Goal: Transaction & Acquisition: Purchase product/service

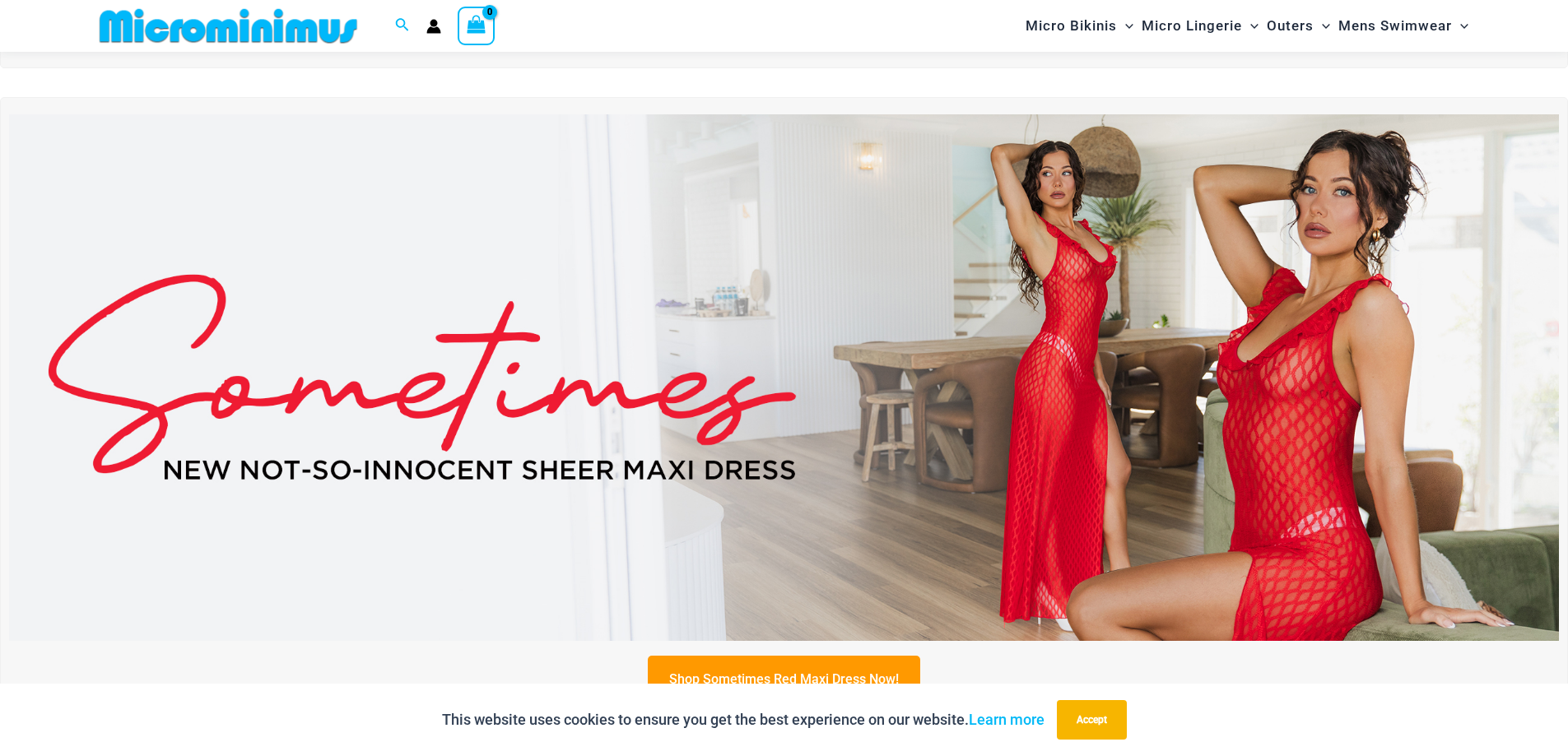
scroll to position [561, 0]
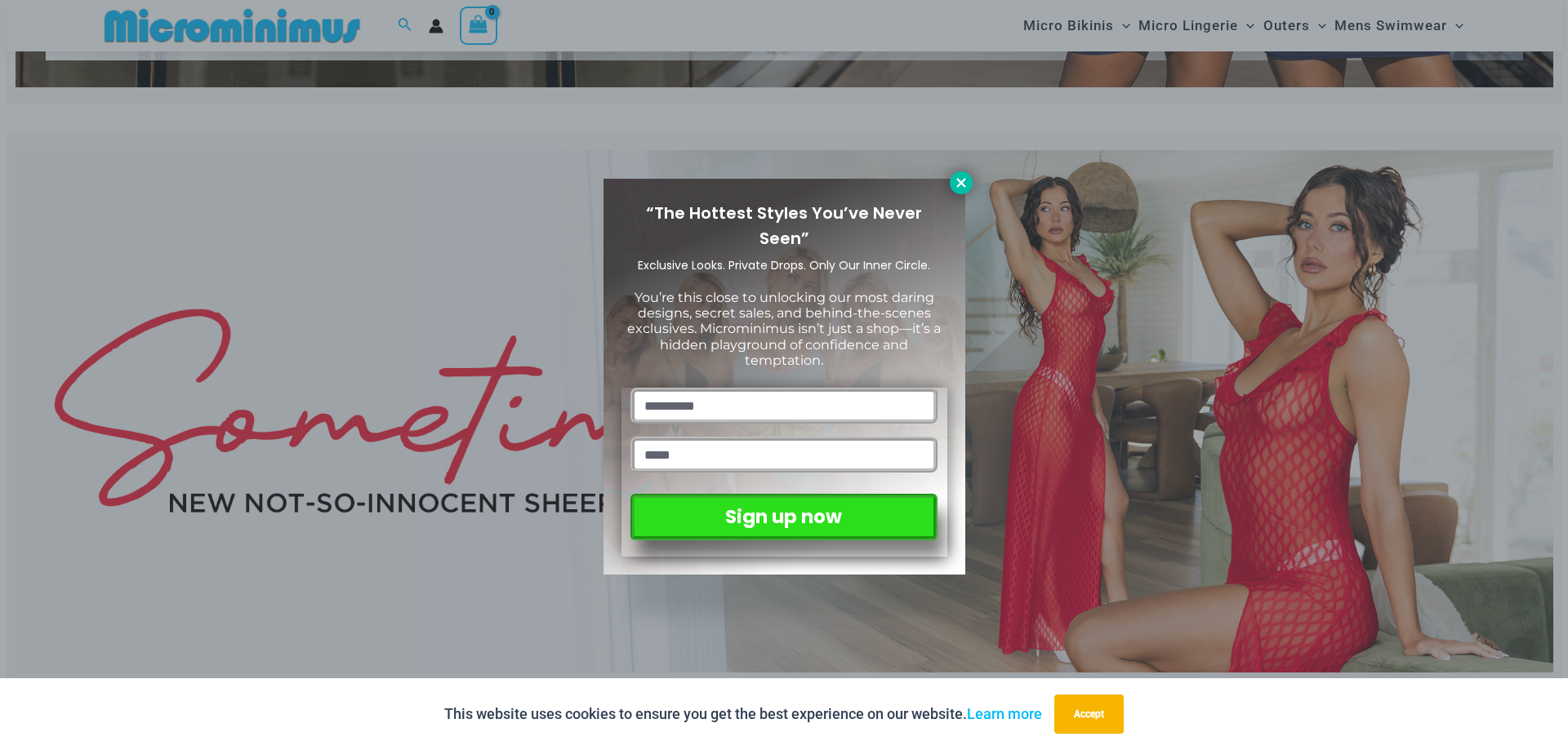
click at [959, 181] on icon at bounding box center [961, 183] width 9 height 9
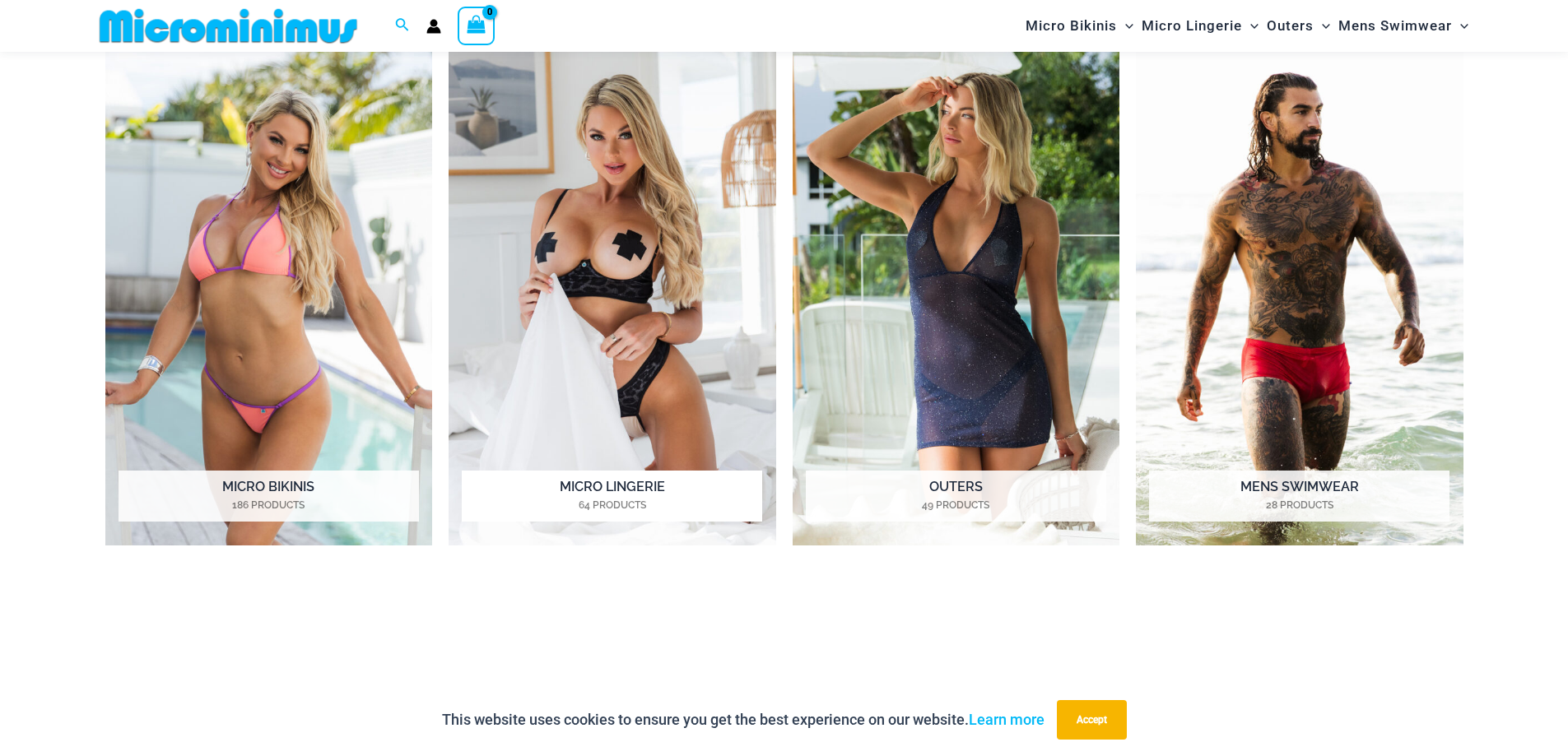
scroll to position [1549, 0]
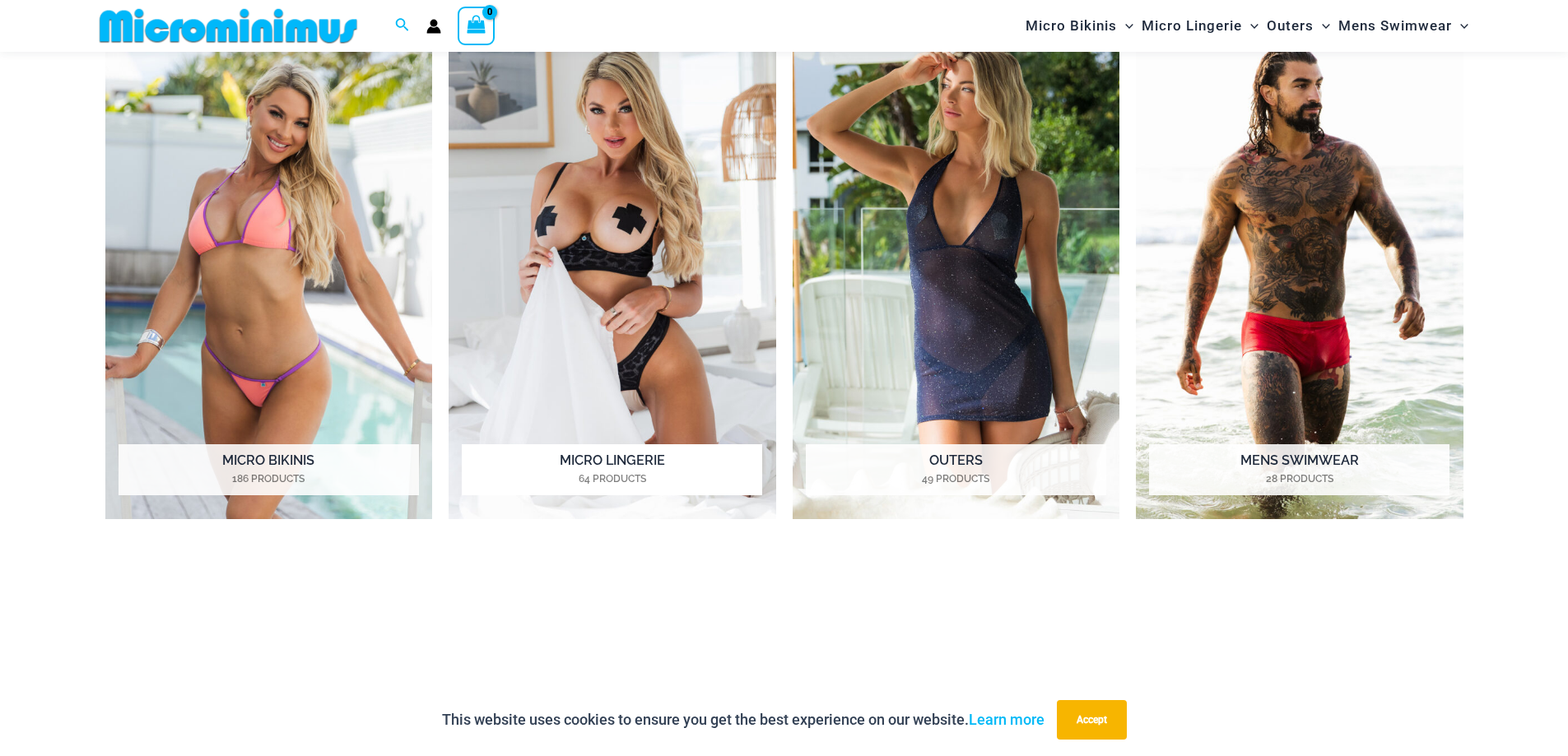
click at [630, 217] on img "Visit product category Micro Lingerie" at bounding box center [611, 268] width 327 height 503
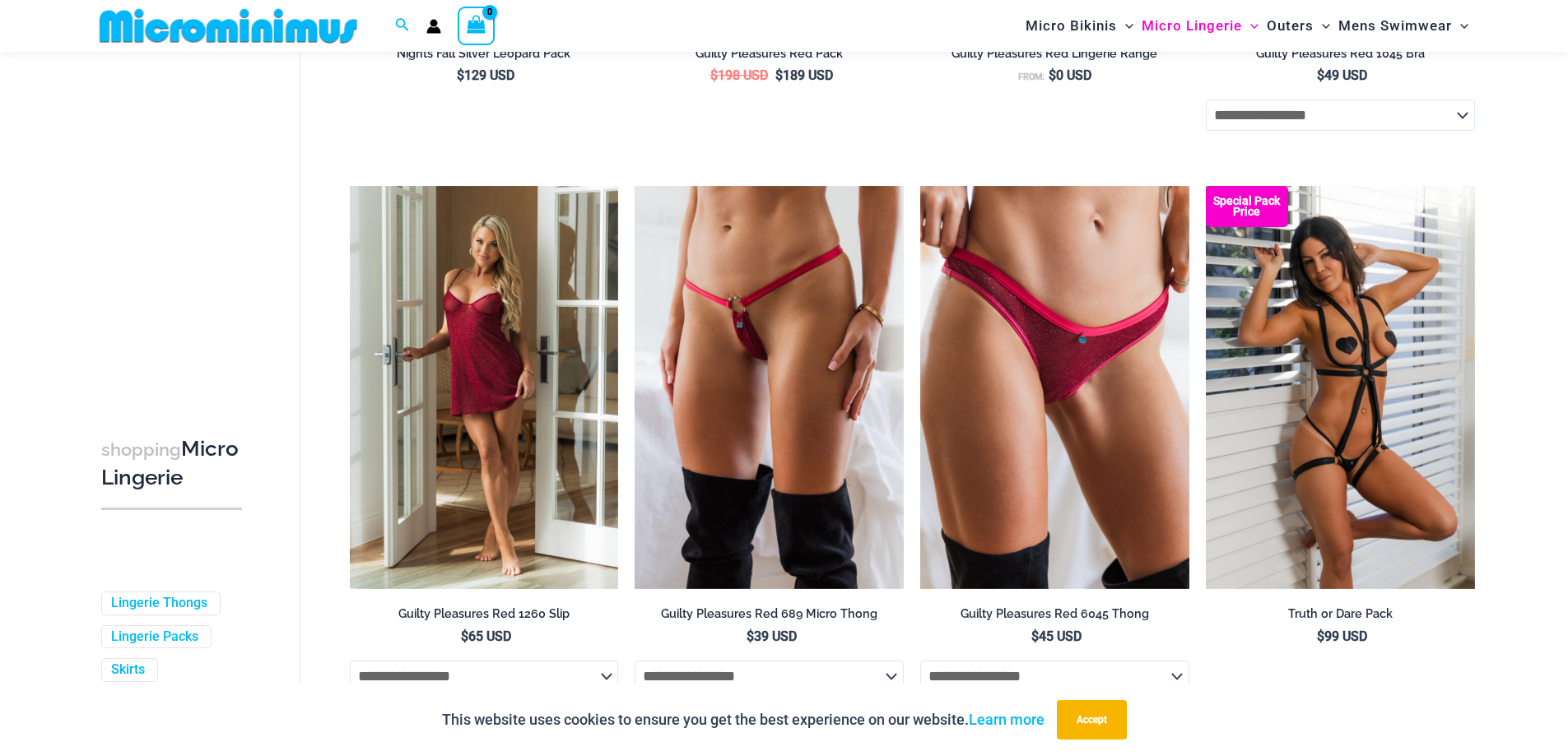
scroll to position [653, 0]
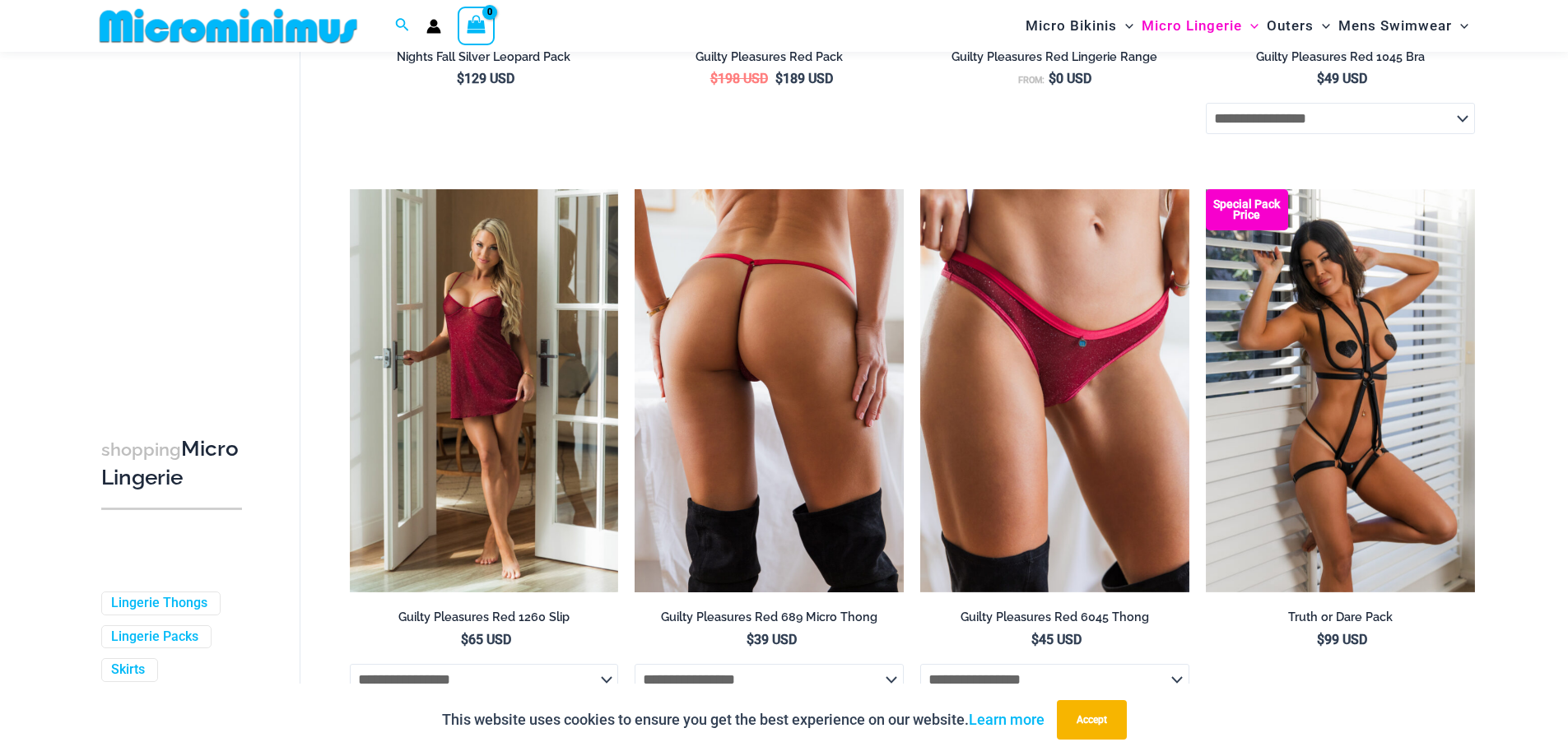
click at [776, 362] on img at bounding box center [768, 391] width 269 height 403
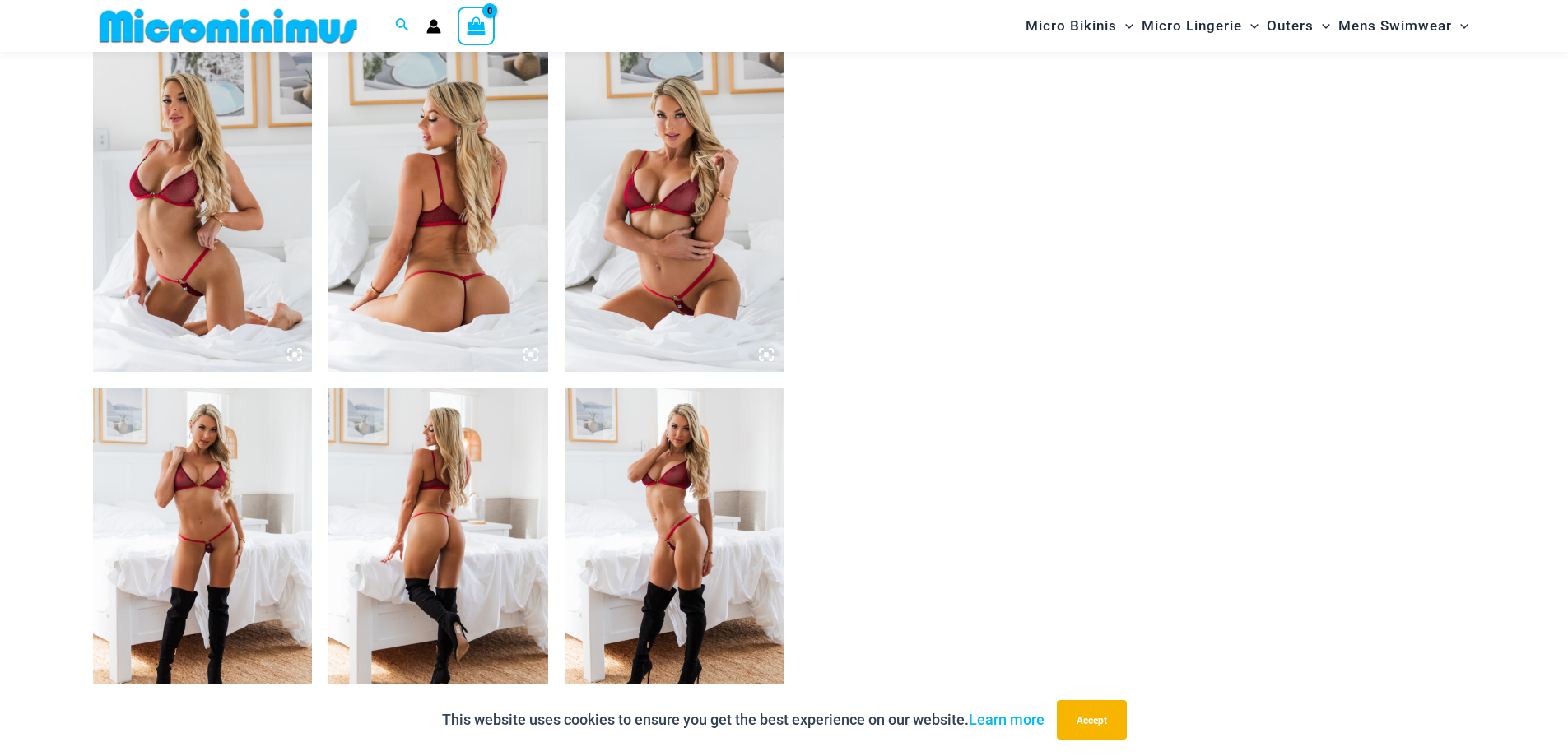
scroll to position [1549, 0]
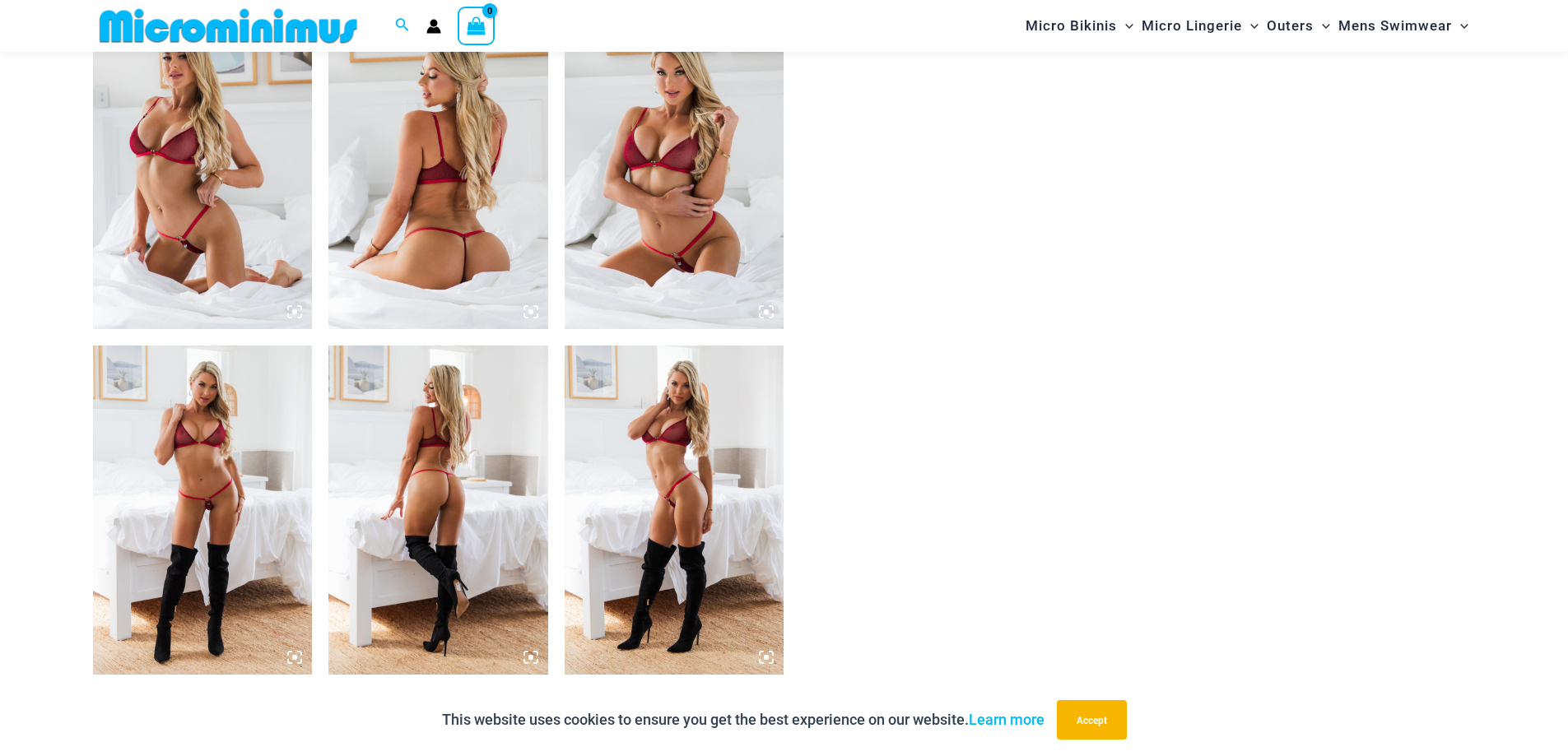
click at [174, 439] on img at bounding box center [203, 510] width 220 height 329
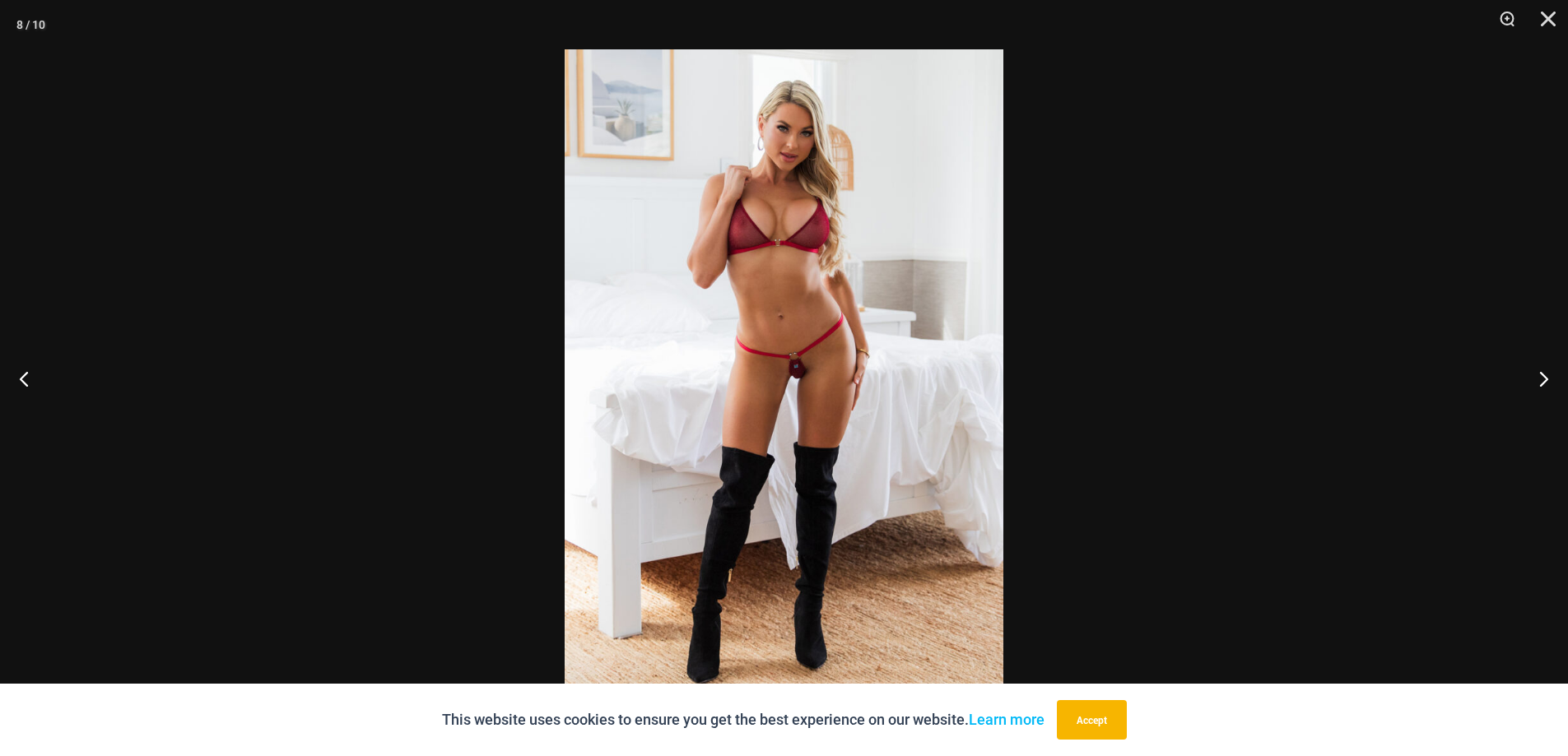
click at [771, 424] on img at bounding box center [784, 378] width 438 height 658
